Goal: Information Seeking & Learning: Get advice/opinions

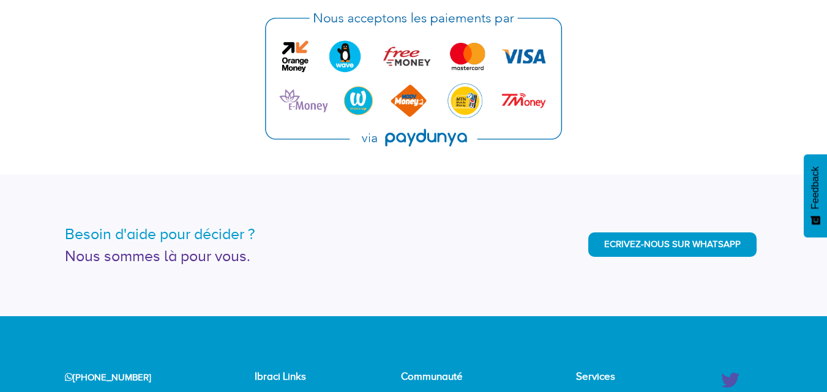
scroll to position [2903, 0]
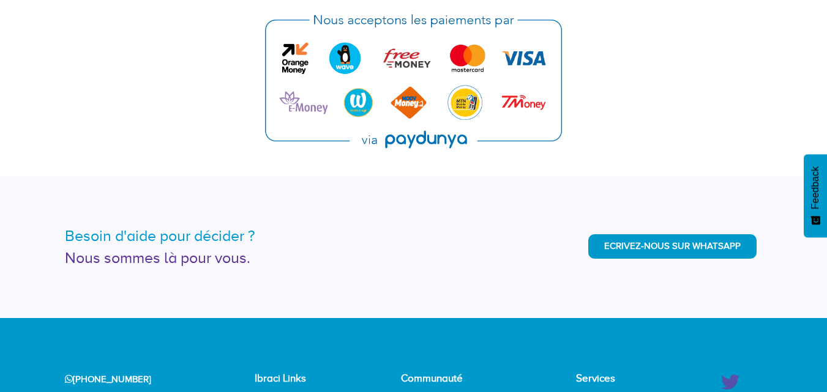
click at [670, 196] on div "Besoin d'aide pour décider ? Nous sommes là pour vous. Ecrivez-nous sur WhatsApp" at bounding box center [413, 246] width 827 height 141
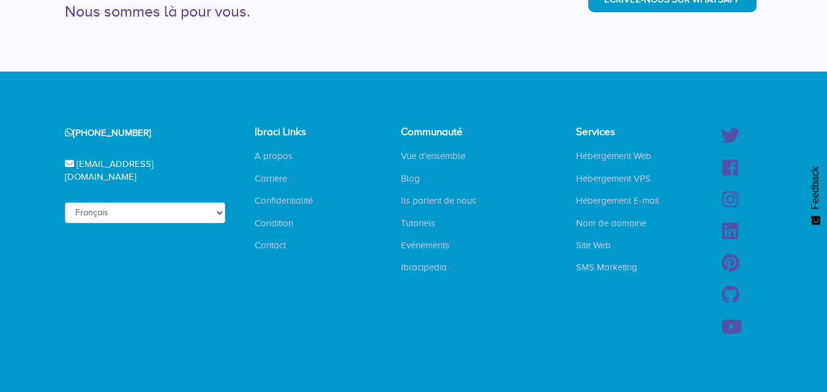
scroll to position [3154, 0]
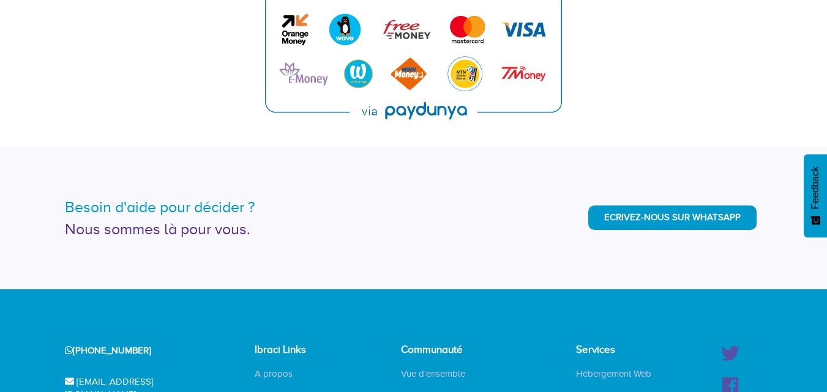
scroll to position [3154, 0]
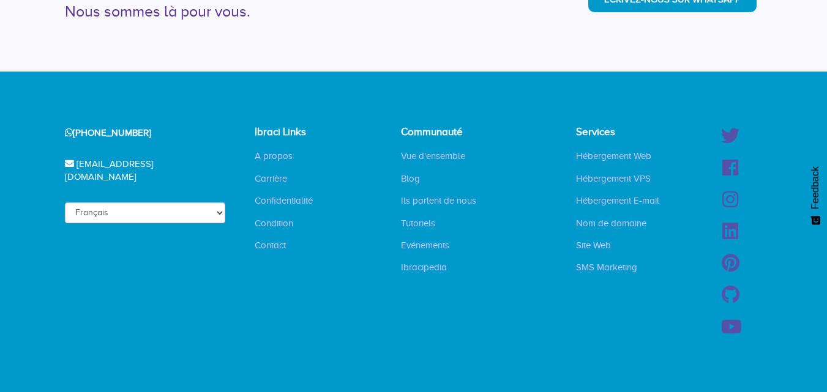
click at [415, 45] on div "Besoin d'aide pour décider ? Nous sommes là pour vous. Ecrivez-nous sur WhatsApp" at bounding box center [413, 0] width 827 height 141
click at [408, 22] on div "Besoin d'aide pour décider ? Nous sommes là pour vous. Ecrivez-nous sur WhatsApp" at bounding box center [413, 0] width 827 height 141
click at [409, 15] on div "Besoin d'aide pour décider ? Nous sommes là pour vous." at bounding box center [235, 0] width 358 height 43
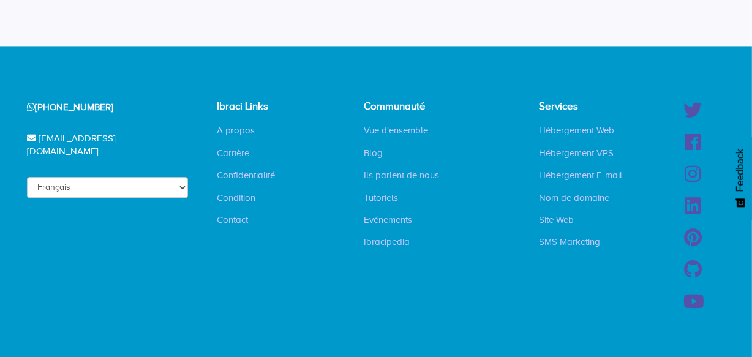
scroll to position [3177, 0]
